Goal: Task Accomplishment & Management: Manage account settings

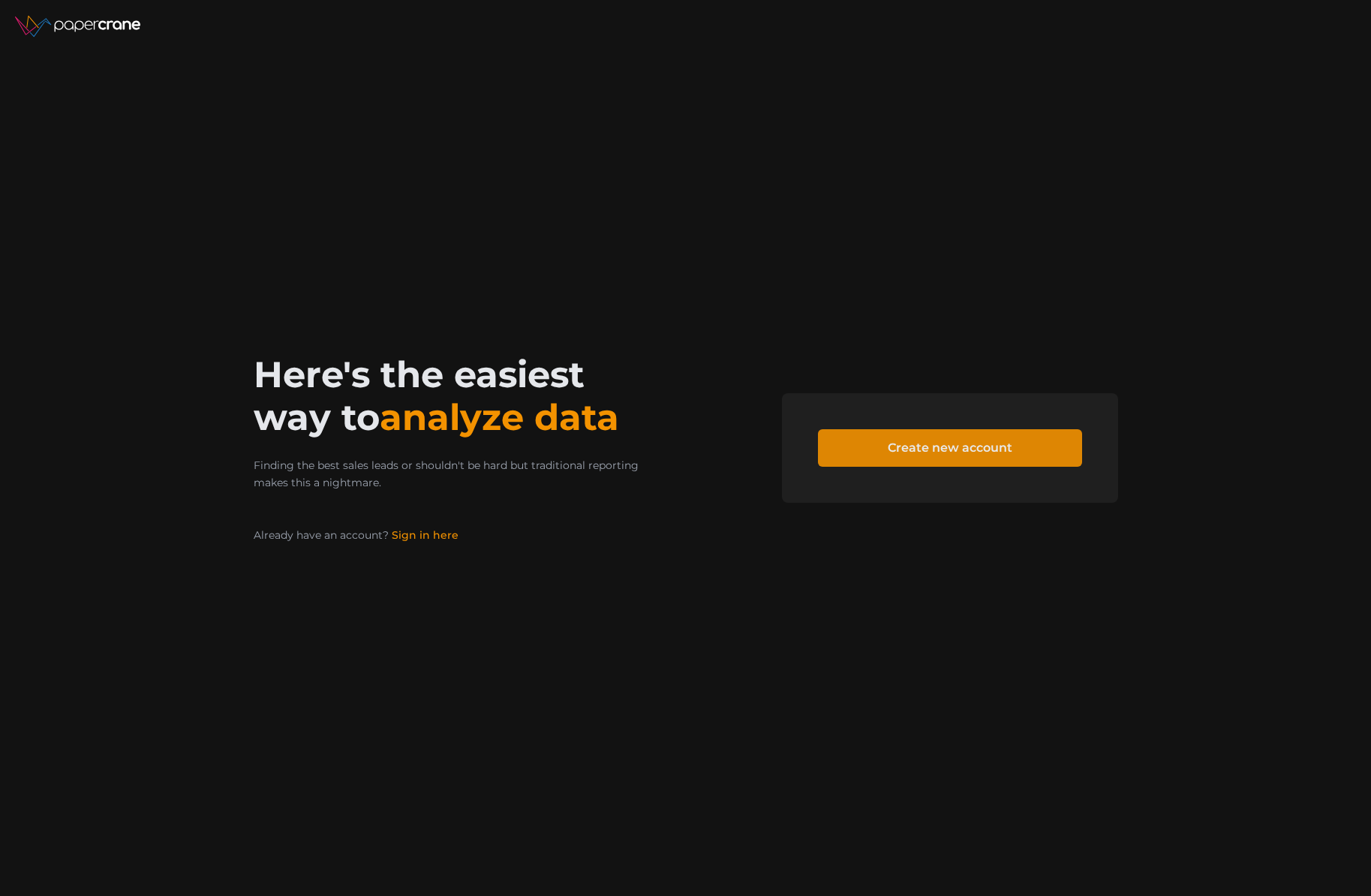
click at [920, 444] on span "Create new account" at bounding box center [950, 448] width 125 height 36
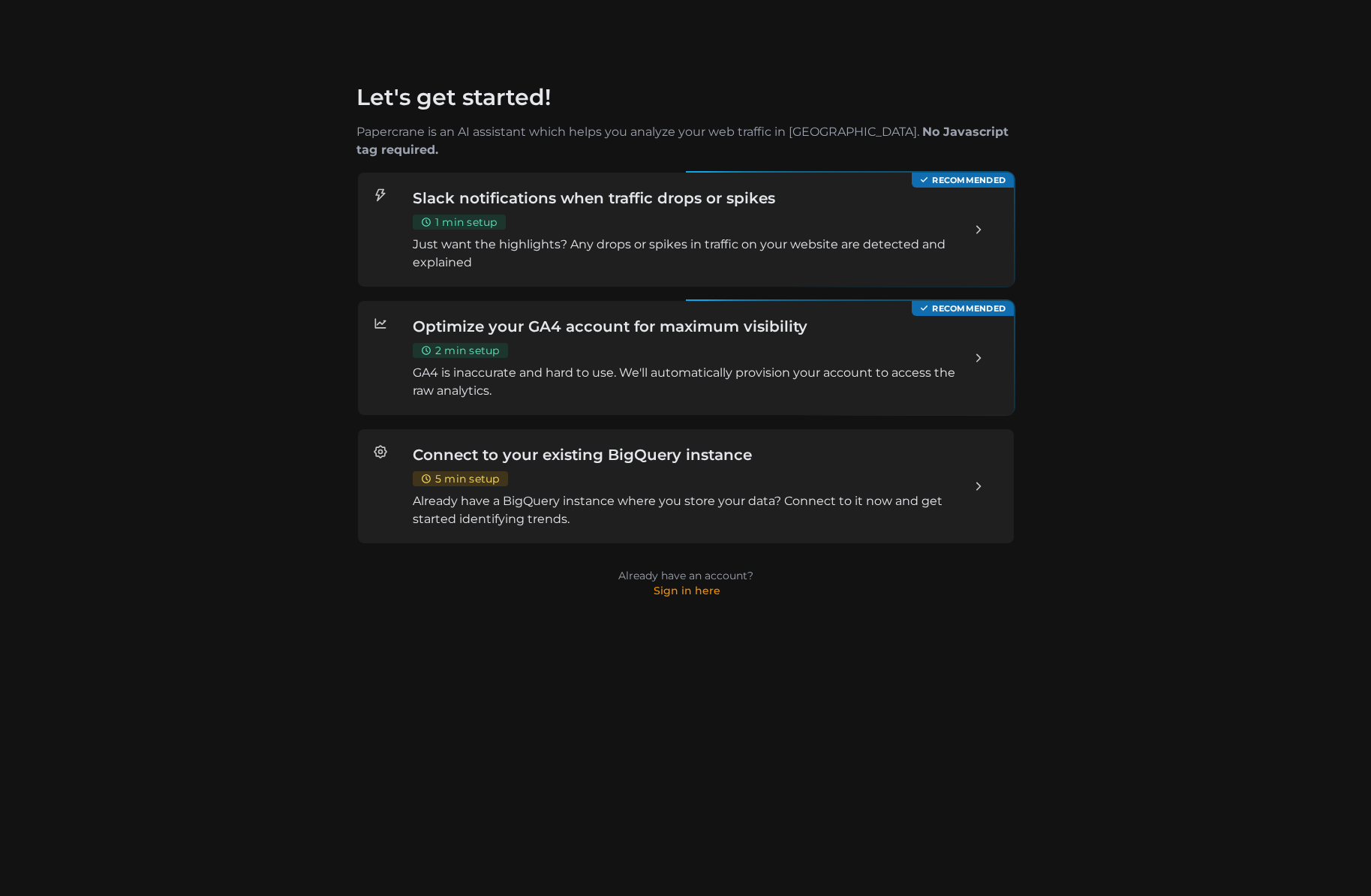
click at [755, 204] on div "Slack notifications when traffic drops or spikes 1 min setup Just want the high…" at bounding box center [685, 230] width 546 height 84
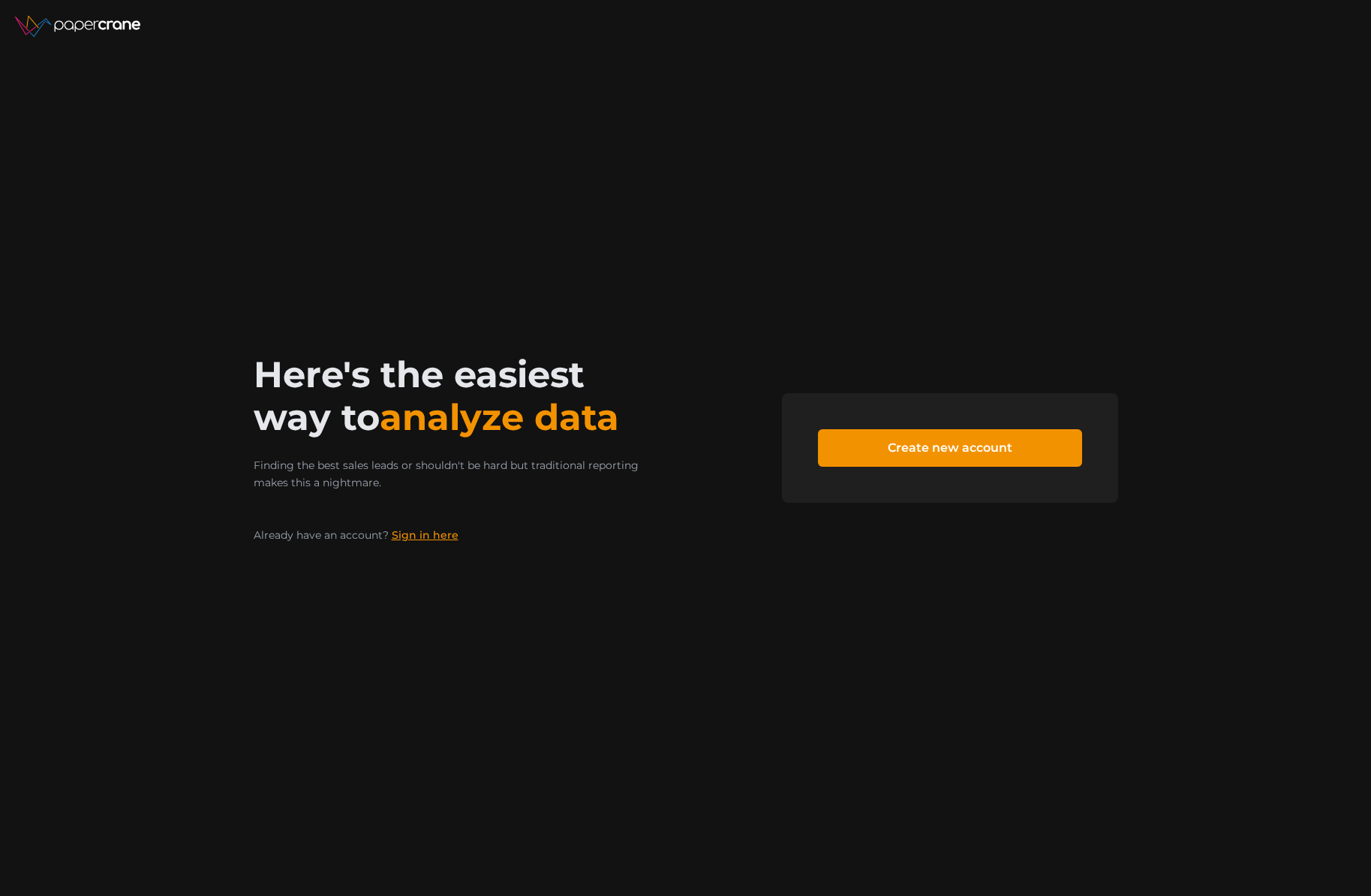
click at [437, 538] on link "Sign in here" at bounding box center [425, 534] width 67 height 13
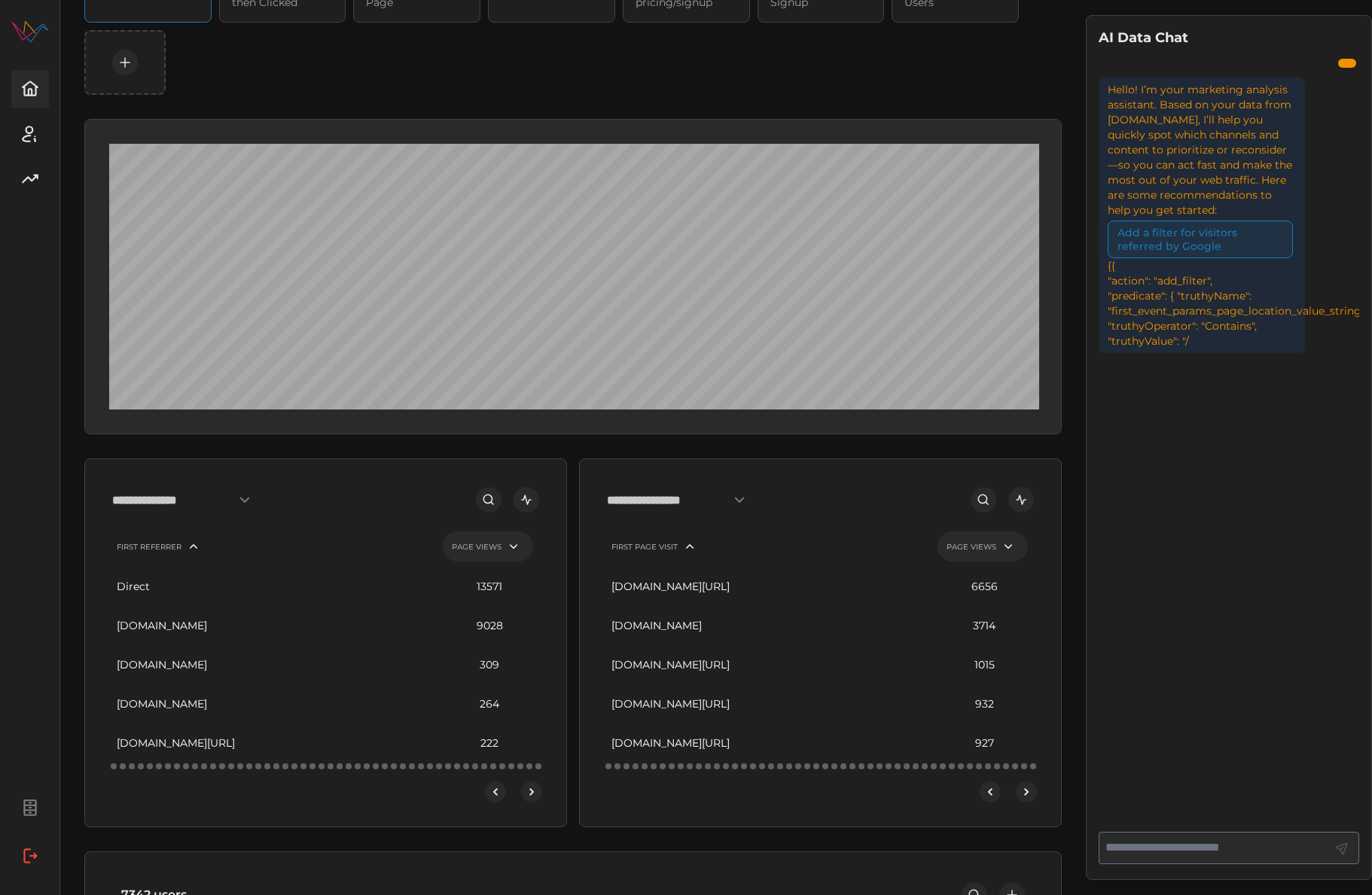
scroll to position [174, 0]
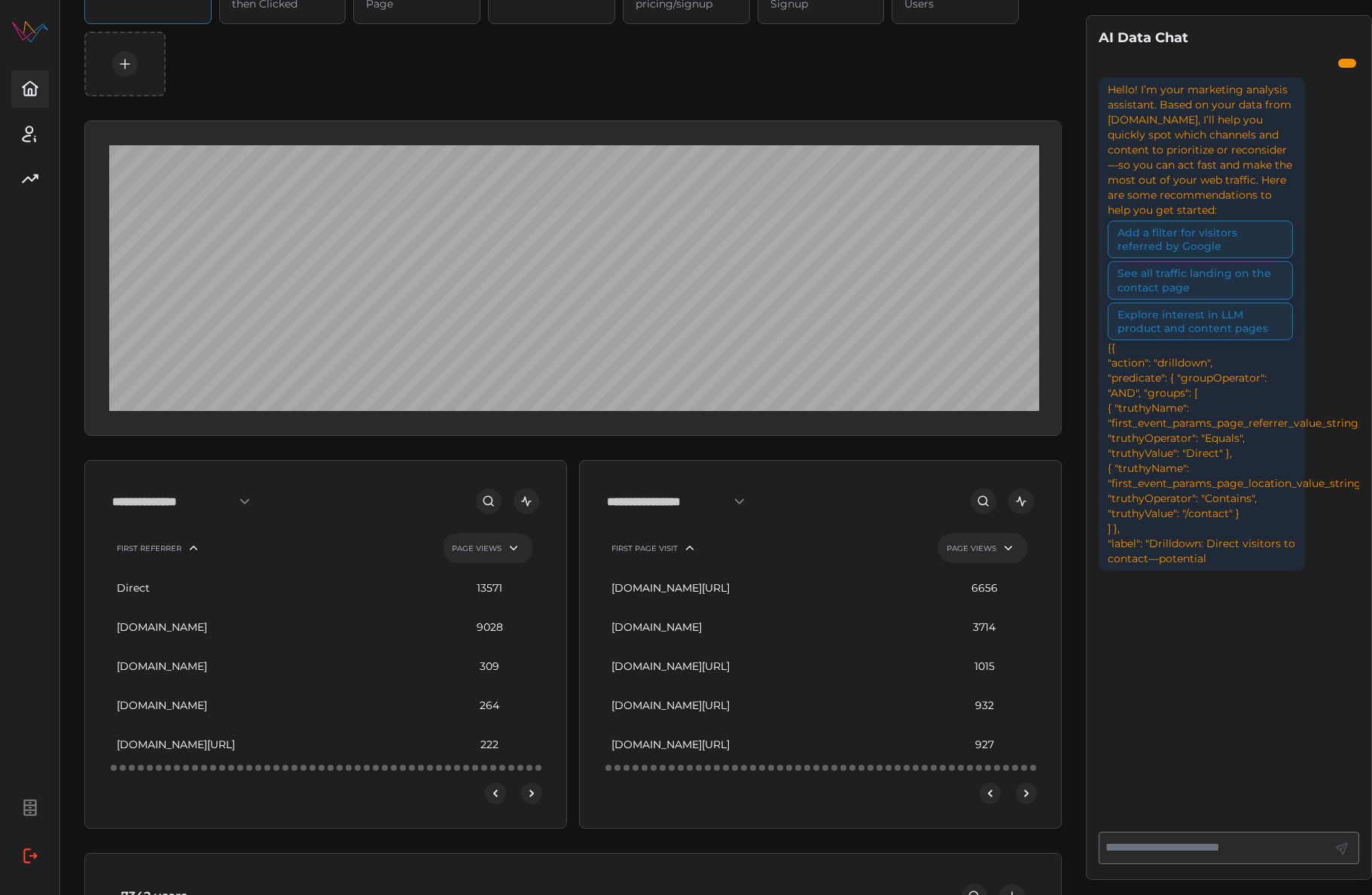
click at [530, 508] on icon "open dashboard" at bounding box center [526, 500] width 13 height 13
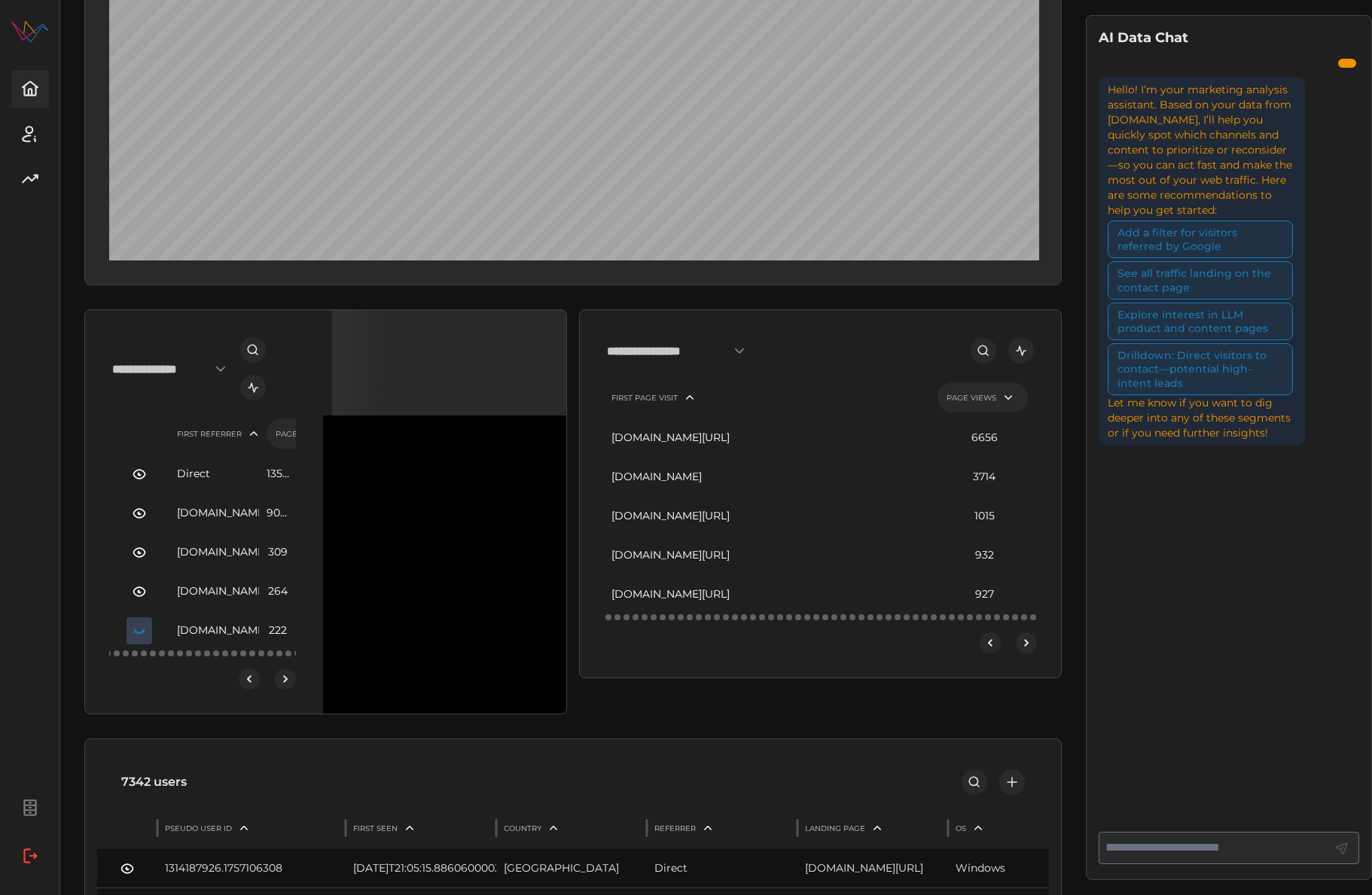
scroll to position [307, 0]
